Goal: Understand process/instructions: Learn about a topic

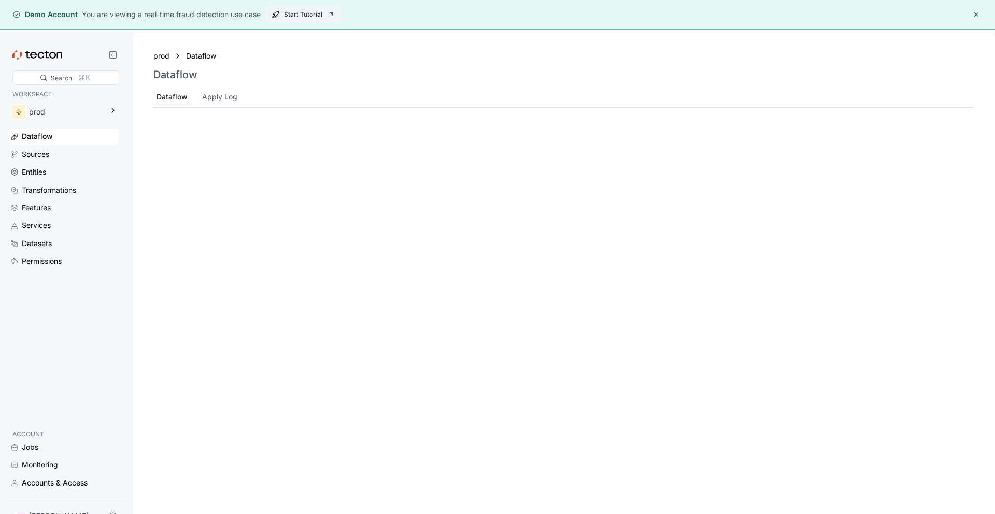
click at [295, 15] on span "Start Tutorial" at bounding box center [303, 15] width 63 height 16
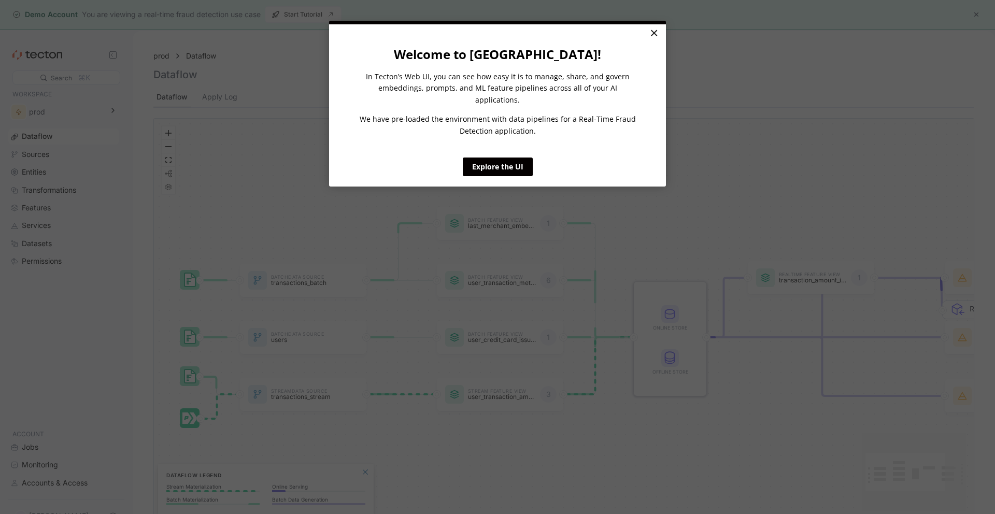
click at [651, 35] on link "×" at bounding box center [654, 33] width 18 height 19
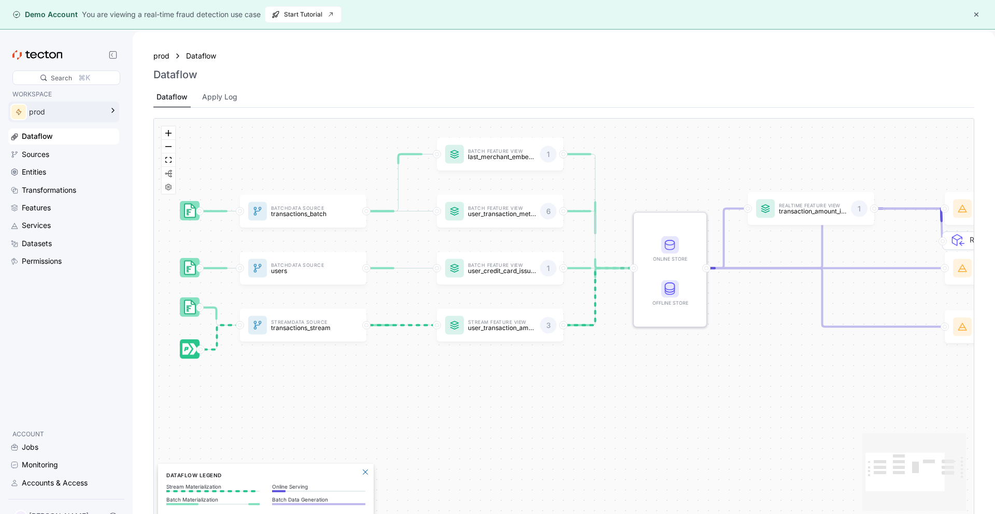
click at [50, 107] on div "prod" at bounding box center [66, 111] width 74 height 11
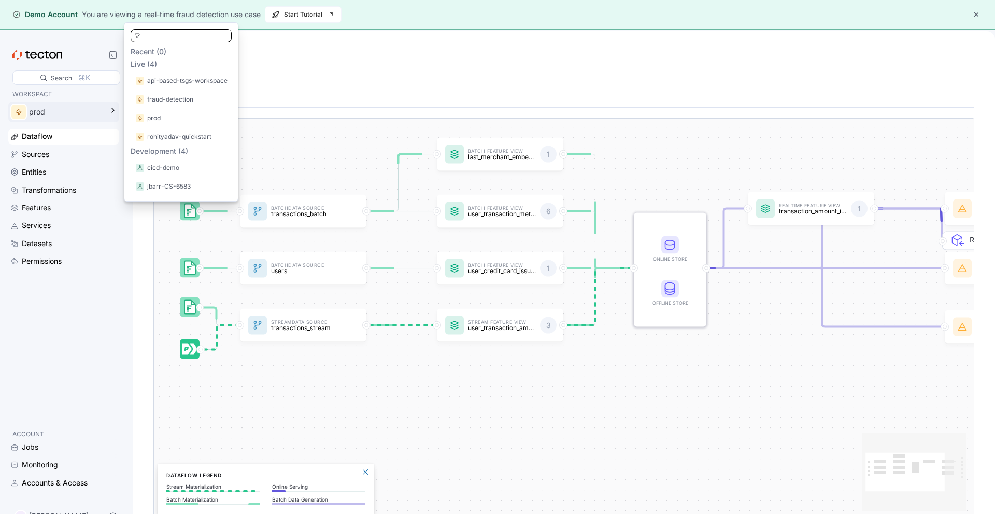
scroll to position [38, 0]
click at [315, 82] on div "prod Dataflow Dataflow Dataflow Apply Log" at bounding box center [563, 79] width 821 height 58
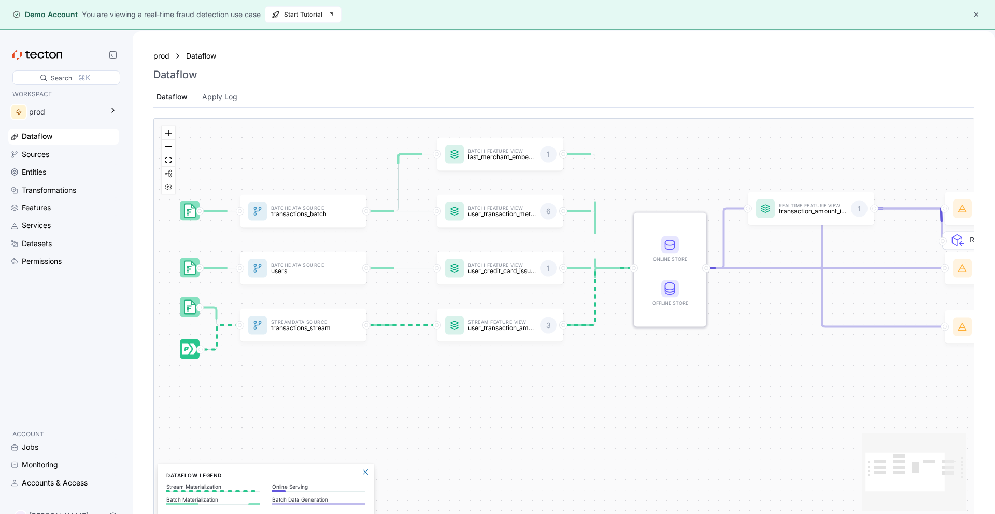
click at [90, 99] on div "prod" at bounding box center [63, 113] width 111 height 29
click at [91, 107] on div "prod" at bounding box center [66, 111] width 74 height 11
click at [80, 404] on div "WORKSPACE prod Dataflow Sources Entities Transformations Features Services Data…" at bounding box center [63, 254] width 111 height 331
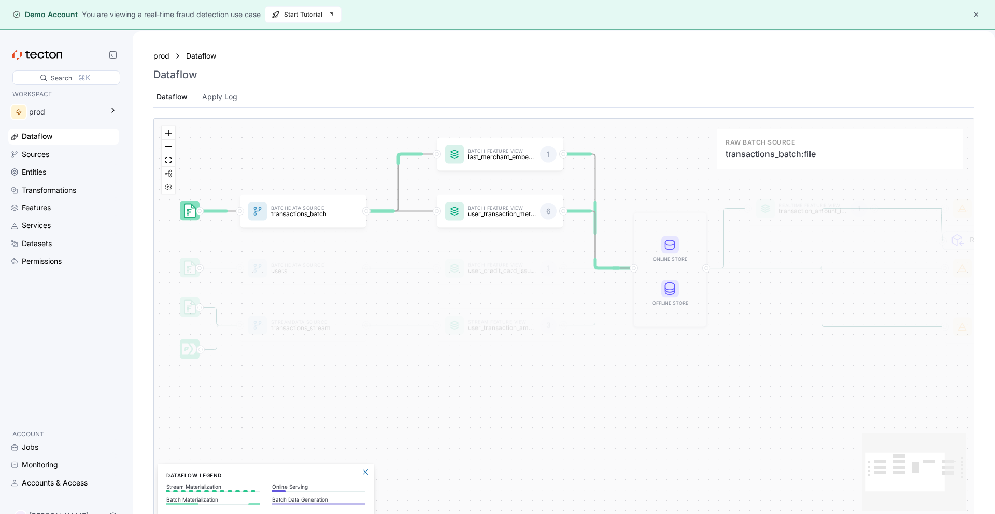
click at [190, 211] on icon at bounding box center [189, 210] width 11 height 13
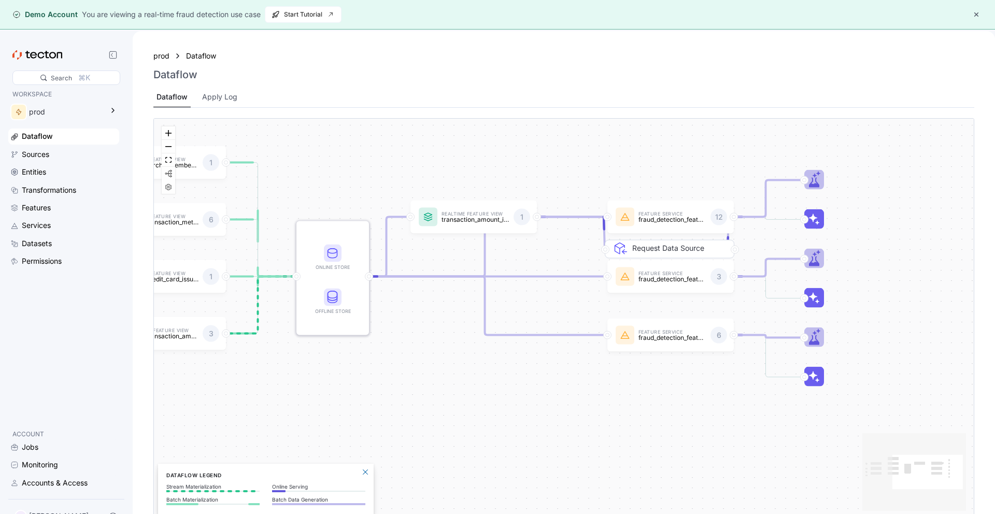
drag, startPoint x: 901, startPoint y: 362, endPoint x: 564, endPoint y: 370, distance: 337.4
click at [564, 370] on div "Batch Data Source transactions_batch Stream Data Source transactions_stream Bat…" at bounding box center [564, 319] width 820 height 400
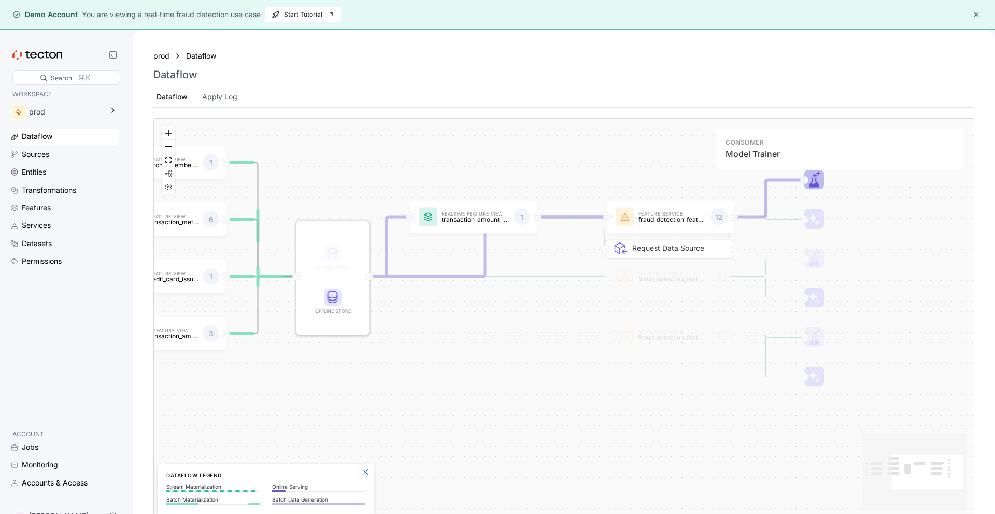
click at [811, 184] on icon at bounding box center [814, 183] width 10 height 10
click at [822, 227] on rect at bounding box center [814, 219] width 20 height 20
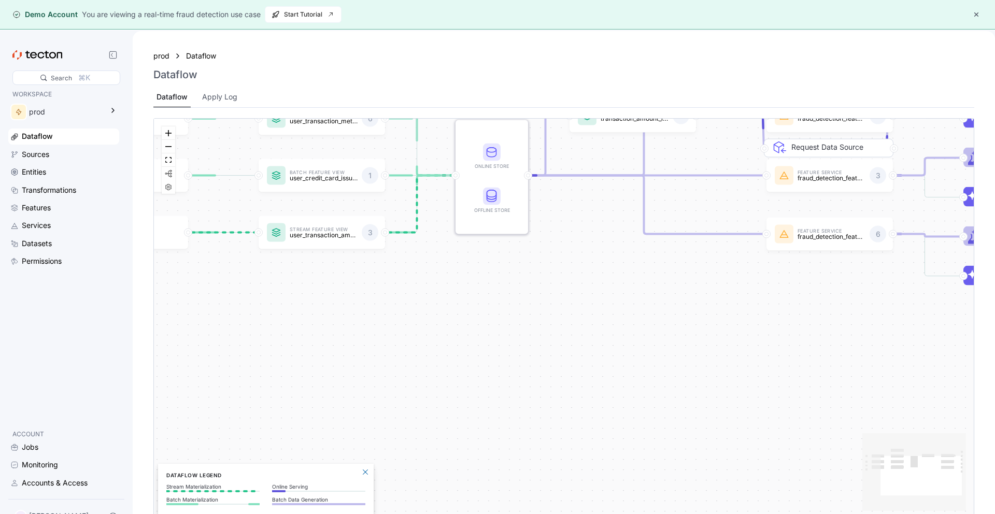
drag, startPoint x: 441, startPoint y: 347, endPoint x: 601, endPoint y: 249, distance: 186.8
click at [601, 249] on div "Batch Data Source transactions_batch Stream Data Source transactions_stream Bat…" at bounding box center [564, 319] width 820 height 400
click at [203, 97] on div "Apply Log" at bounding box center [219, 96] width 35 height 11
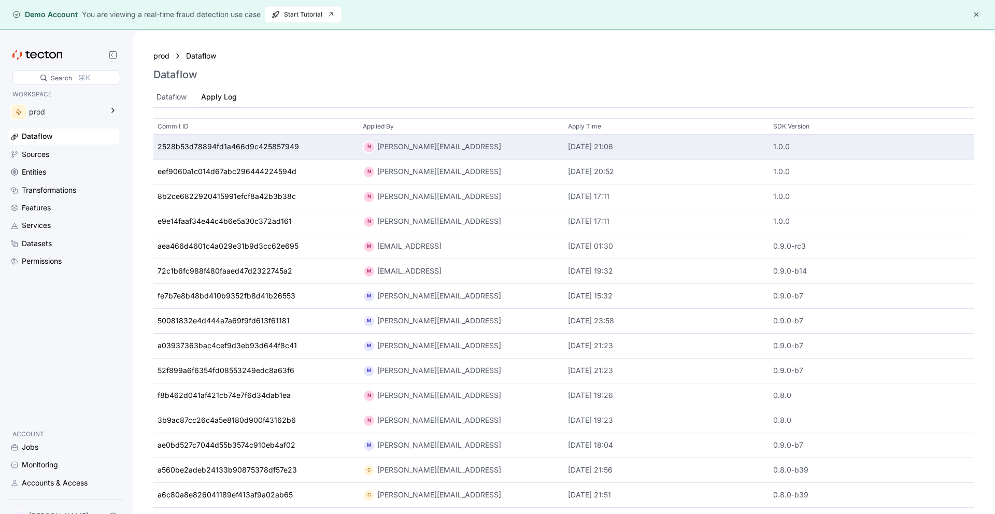
click at [243, 145] on div "2528b53d78894fd1a466d9c425857949" at bounding box center [228, 146] width 141 height 11
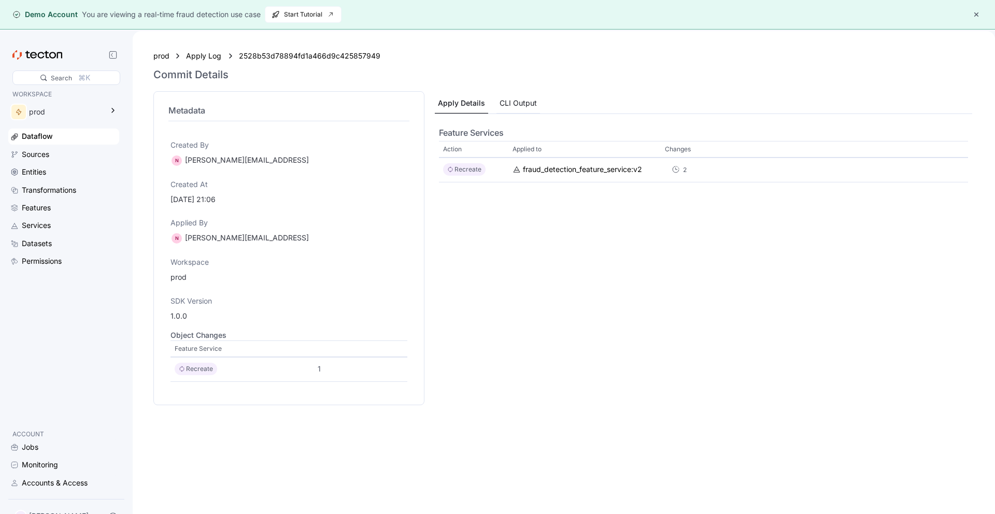
click at [507, 103] on div "CLI Output" at bounding box center [518, 102] width 37 height 11
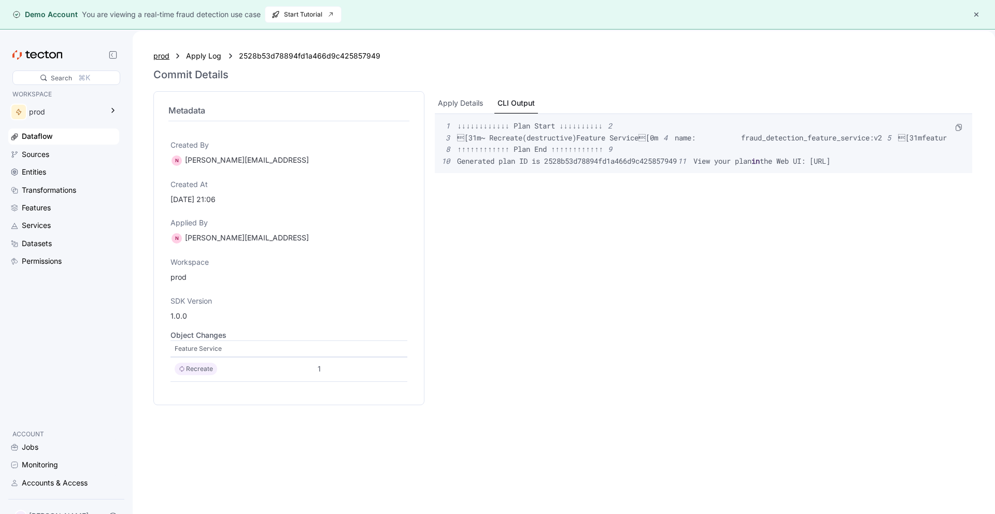
click at [165, 56] on div "prod" at bounding box center [161, 55] width 16 height 11
